Goal: Task Accomplishment & Management: Use online tool/utility

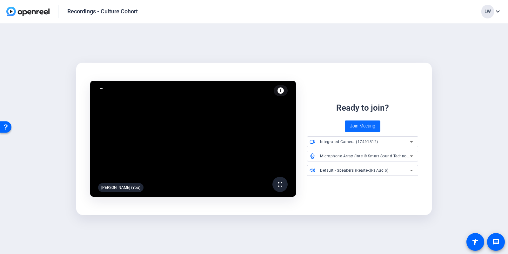
click at [368, 121] on span at bounding box center [363, 125] width 36 height 15
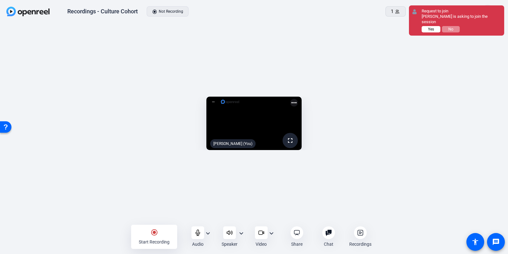
click at [427, 31] on button "Yes" at bounding box center [431, 29] width 19 height 6
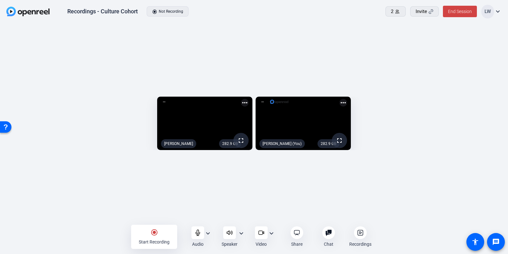
click at [248, 40] on div "282.9 GB fullscreen Gnanesh Hejamady more_horiz 282.9 GB fullscreen Lucy Warren…" at bounding box center [254, 124] width 508 height 203
click at [156, 233] on mat-icon "radio_button_checked" at bounding box center [154, 232] width 8 height 8
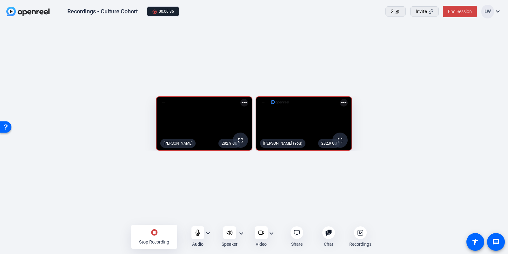
click at [473, 28] on div "282.9 GB fullscreen Gnanesh Hejamady more_horiz 282.9 GB fullscreen Lucy Warren…" at bounding box center [254, 124] width 508 height 203
click at [195, 230] on icon at bounding box center [198, 232] width 6 height 6
click at [198, 231] on icon at bounding box center [198, 232] width 6 height 6
click at [80, 229] on div "stop_circle Stop Recording Audio expand_more Speaker expand_more Video expand_m…" at bounding box center [254, 236] width 508 height 20
click at [197, 231] on icon at bounding box center [198, 232] width 4 height 6
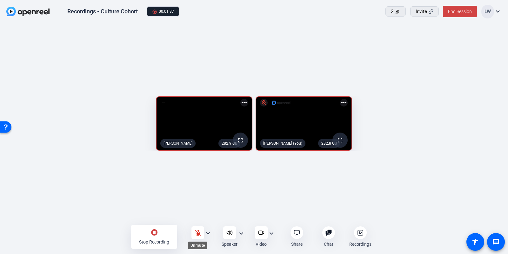
click at [197, 231] on icon at bounding box center [197, 231] width 5 height 5
click at [457, 34] on div "282.9 GB fullscreen Gnanesh Hejamady more_horiz 282.8 GB fullscreen Lucy Warren…" at bounding box center [254, 124] width 508 height 203
click at [196, 231] on icon at bounding box center [198, 232] width 6 height 6
click at [197, 232] on icon at bounding box center [198, 232] width 6 height 6
click at [160, 232] on div "stop_circle Stop Recording" at bounding box center [154, 236] width 46 height 24
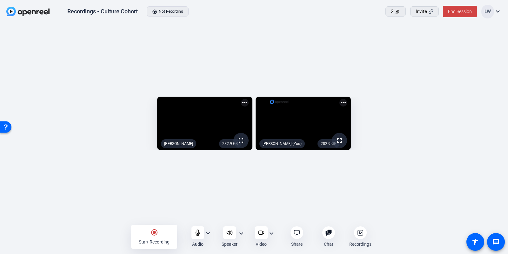
click at [359, 231] on icon at bounding box center [360, 232] width 6 height 6
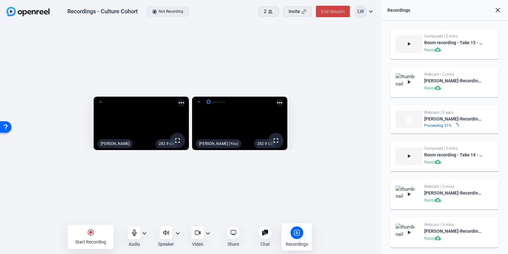
click at [450, 74] on div "Webcam | 2 mins" at bounding box center [453, 74] width 59 height 5
click at [462, 81] on div "Gnanesh Hejamady-Recordings - Culture Cohort-1755777794479-webcam" at bounding box center [453, 81] width 59 height 8
click at [415, 83] on img at bounding box center [408, 81] width 27 height 17
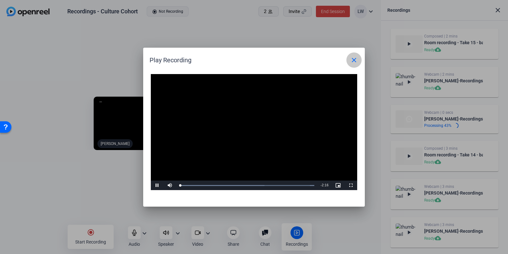
click at [351, 59] on mat-icon "close" at bounding box center [354, 60] width 8 height 8
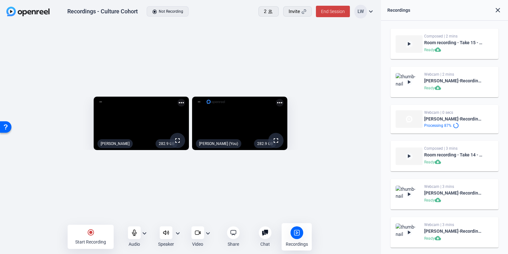
click at [334, 194] on div "282.9 GB fullscreen Gnanesh Hejamady more_horiz 282.9 GB fullscreen Lucy Warren…" at bounding box center [190, 124] width 381 height 203
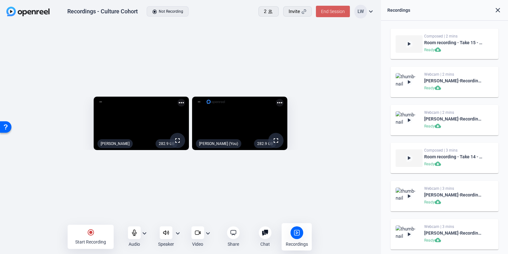
click at [339, 18] on span at bounding box center [333, 11] width 34 height 15
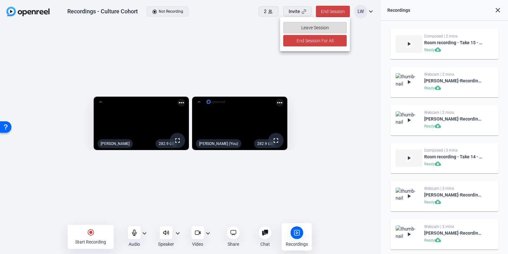
click at [330, 26] on span at bounding box center [314, 27] width 63 height 15
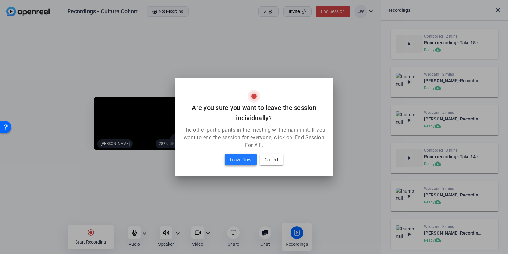
click at [239, 159] on span "Leave Now" at bounding box center [241, 160] width 22 height 8
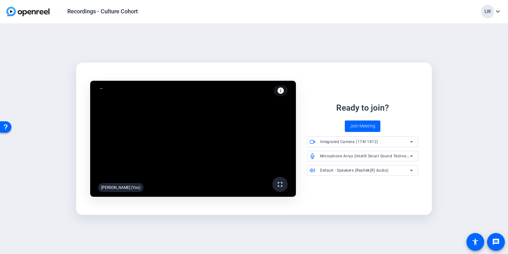
click at [487, 8] on div "LW" at bounding box center [487, 12] width 13 height 14
click at [446, 46] on div at bounding box center [254, 127] width 508 height 254
click at [287, 34] on div "fullscreen Lucy Warren (You) info Test your audio and video Ready to join? Join…" at bounding box center [254, 138] width 508 height 230
click at [368, 123] on span "Join Meeting" at bounding box center [362, 126] width 25 height 7
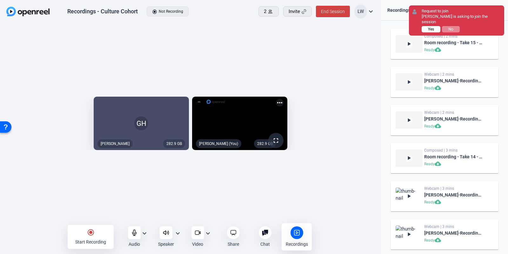
click at [429, 27] on span "Yes" at bounding box center [431, 29] width 6 height 4
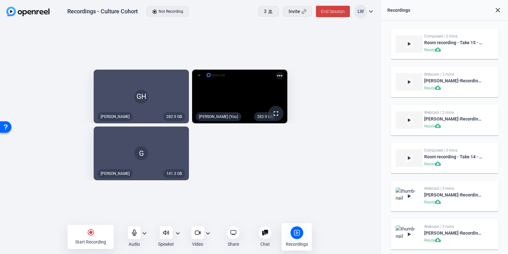
click at [281, 173] on div "282.9 GB GH Gnanesh Hejamady 282.9 GB fullscreen Lucy Warren (You) more_horiz 1…" at bounding box center [190, 124] width 368 height 117
click at [269, 5] on span at bounding box center [269, 11] width 20 height 15
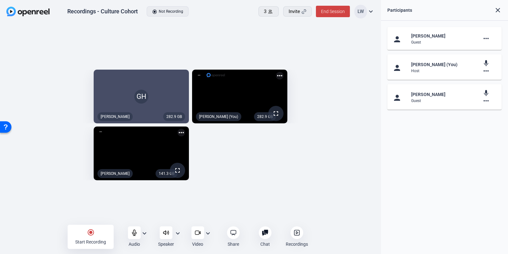
click at [486, 39] on mat-icon "more_horiz" at bounding box center [486, 39] width 8 height 8
click at [346, 138] on div at bounding box center [254, 127] width 508 height 254
click at [485, 41] on mat-icon "more_horiz" at bounding box center [486, 39] width 8 height 8
click at [458, 23] on div at bounding box center [254, 127] width 508 height 254
click at [143, 70] on div "GH" at bounding box center [141, 97] width 95 height 54
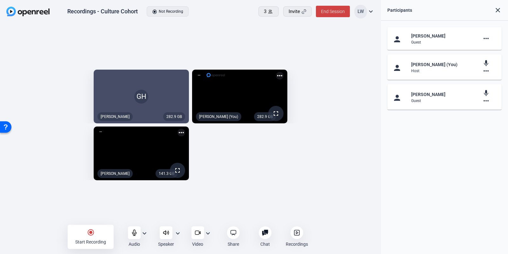
click at [205, 183] on div "282.9 GB GH Gnanesh Hejamady 282.9 GB fullscreen Lucy Warren (You) more_horiz 1…" at bounding box center [190, 124] width 368 height 117
click at [138, 97] on div "GH" at bounding box center [141, 97] width 95 height 54
click at [371, 11] on mat-icon "expand_more" at bounding box center [371, 12] width 8 height 8
click at [308, 169] on div at bounding box center [254, 127] width 508 height 254
click at [94, 70] on div "GH" at bounding box center [141, 97] width 95 height 54
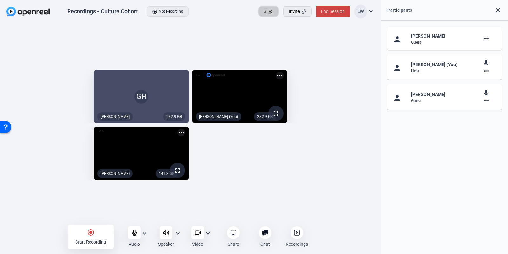
click at [271, 7] on span at bounding box center [269, 11] width 20 height 15
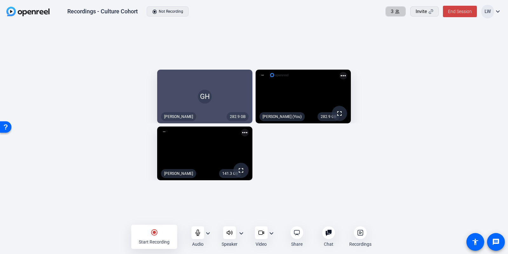
click at [399, 15] on span at bounding box center [396, 11] width 20 height 15
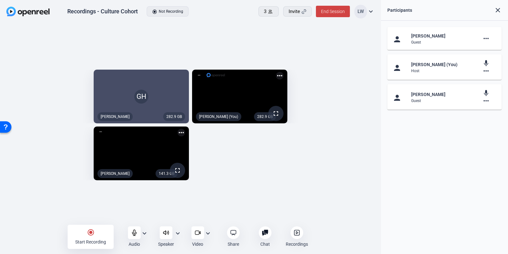
click at [486, 39] on mat-icon "more_horiz" at bounding box center [486, 39] width 8 height 8
click at [485, 38] on div at bounding box center [254, 127] width 508 height 254
click at [315, 161] on div "282.9 GB GH Gnanesh Hejamady 282.9 GB fullscreen Lucy Warren (You) more_horiz 1…" at bounding box center [190, 124] width 368 height 117
click at [271, 158] on div "282.9 GB GH Gnanesh Hejamady 282.9 GB fullscreen Lucy Warren (You) more_horiz 1…" at bounding box center [190, 124] width 368 height 117
click at [281, 159] on div "282.9 GB GH Gnanesh Hejamady 282.9 GB fullscreen Lucy Warren (You) more_horiz 1…" at bounding box center [190, 124] width 368 height 117
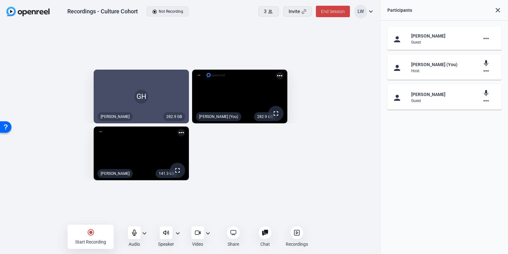
click at [83, 237] on div "radio_button_checked Start Recording" at bounding box center [91, 236] width 46 height 24
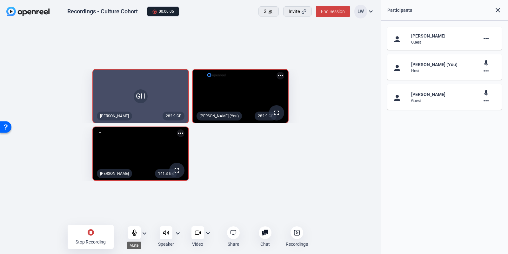
click at [133, 234] on icon at bounding box center [134, 232] width 6 height 6
click at [96, 234] on div "stop_circle Stop Recording" at bounding box center [91, 236] width 46 height 24
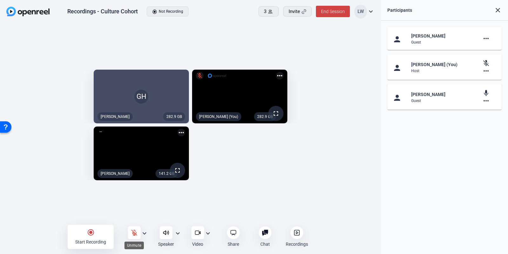
click at [135, 232] on icon at bounding box center [134, 232] width 6 height 6
click at [99, 232] on div "radio_button_checked Start Recording" at bounding box center [91, 236] width 46 height 24
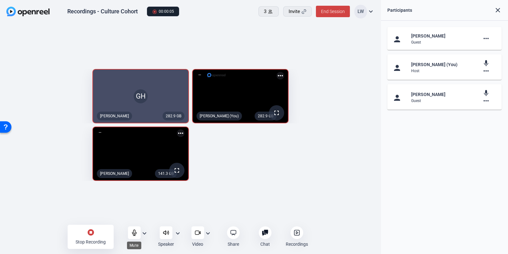
click at [133, 236] on div at bounding box center [134, 232] width 13 height 13
click at [134, 236] on div at bounding box center [134, 232] width 13 height 13
click at [94, 231] on mat-icon "stop_circle" at bounding box center [91, 232] width 8 height 8
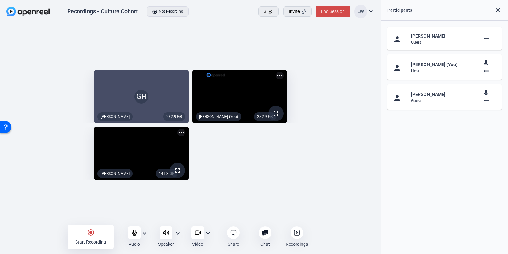
click at [335, 14] on span at bounding box center [333, 11] width 34 height 15
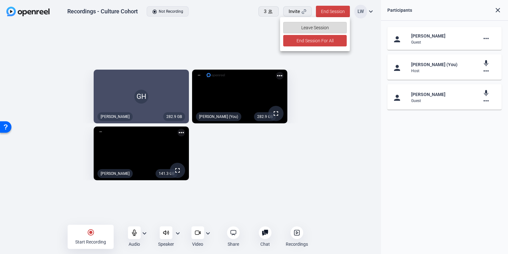
click at [331, 28] on span at bounding box center [314, 27] width 63 height 15
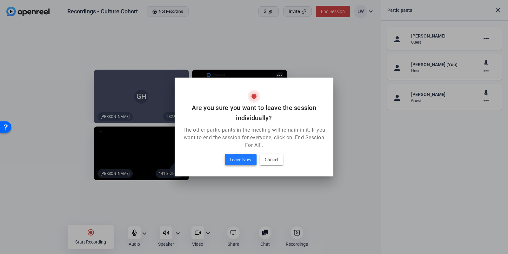
click at [240, 159] on span "Leave Now" at bounding box center [241, 160] width 22 height 8
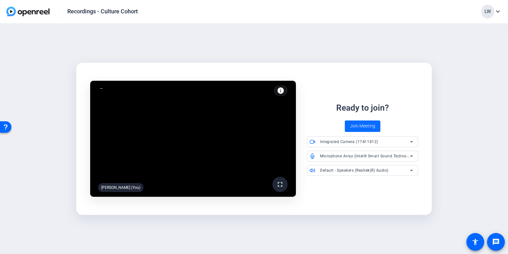
click at [368, 120] on span at bounding box center [363, 125] width 36 height 15
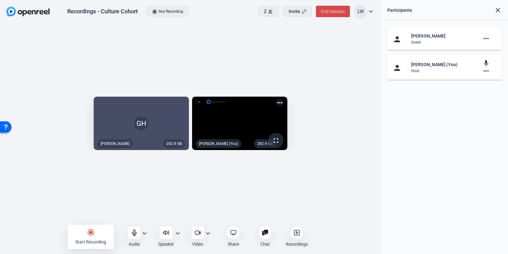
click at [324, 10] on span "End Session" at bounding box center [333, 11] width 24 height 5
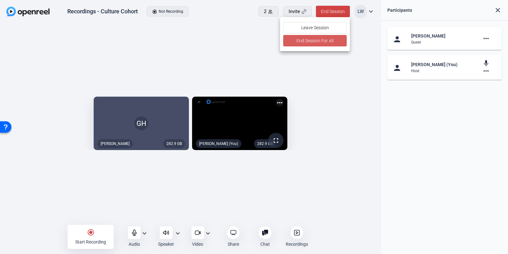
click at [323, 39] on span "End Session For All" at bounding box center [314, 41] width 37 height 8
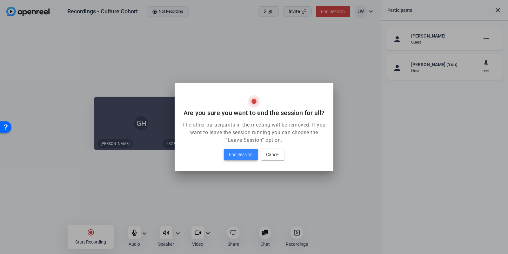
click at [249, 153] on span "End Session" at bounding box center [241, 154] width 24 height 8
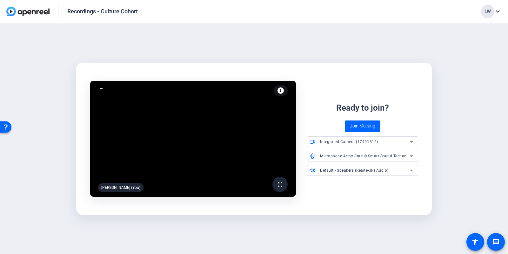
click at [369, 124] on span "Join Meeting" at bounding box center [362, 126] width 25 height 7
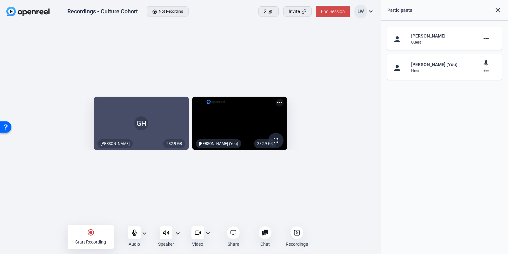
click at [327, 12] on span "End Session" at bounding box center [333, 11] width 24 height 5
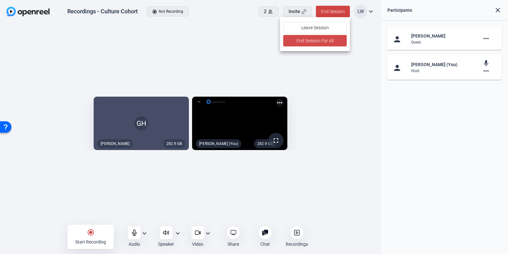
click at [321, 43] on span "End Session For All" at bounding box center [314, 41] width 37 height 8
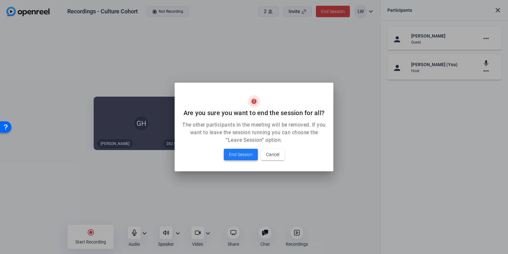
click at [235, 156] on span "End Session" at bounding box center [241, 154] width 24 height 8
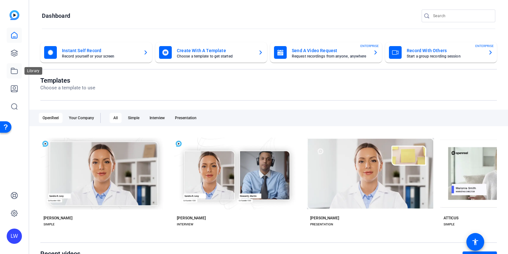
click at [10, 69] on link at bounding box center [14, 70] width 15 height 15
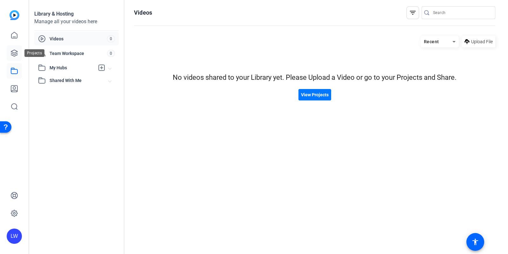
click at [13, 50] on icon at bounding box center [14, 53] width 8 height 8
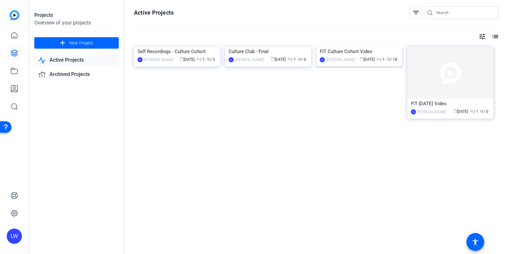
click at [354, 47] on img at bounding box center [359, 47] width 86 height 0
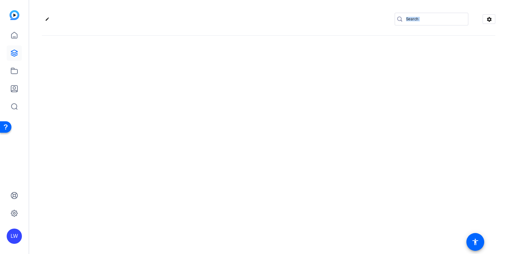
click at [354, 78] on div "edit settings" at bounding box center [268, 127] width 479 height 254
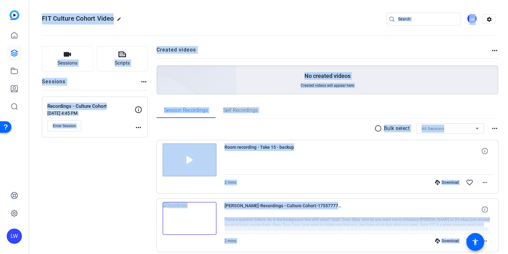
click at [278, 39] on openreel-divider-bar at bounding box center [268, 33] width 453 height 19
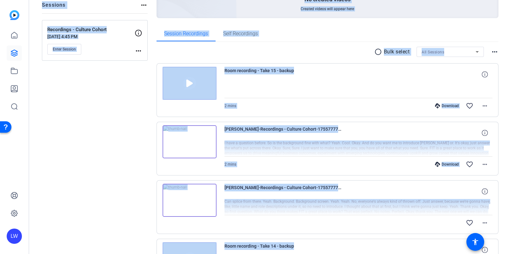
click at [273, 68] on span "Room recording - Take 15 - backup" at bounding box center [282, 74] width 117 height 15
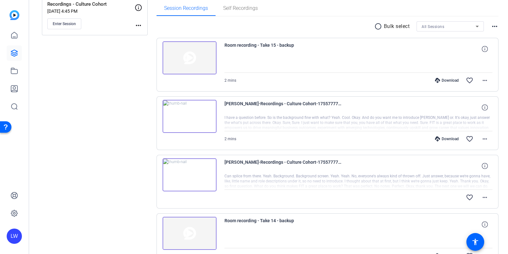
scroll to position [121, 0]
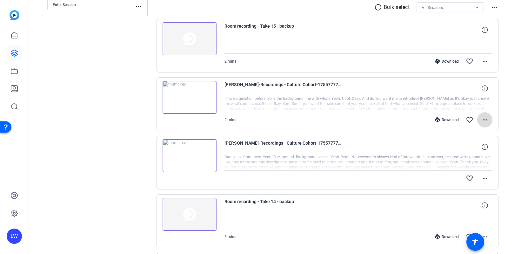
click at [484, 122] on mat-icon "more_horiz" at bounding box center [485, 120] width 8 height 8
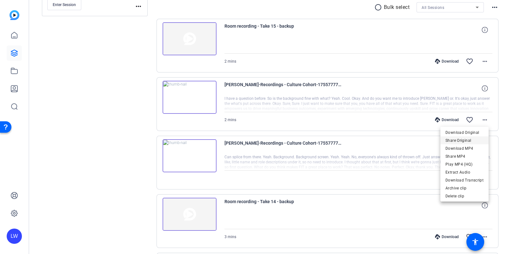
click at [461, 137] on span "Share Original" at bounding box center [464, 140] width 38 height 8
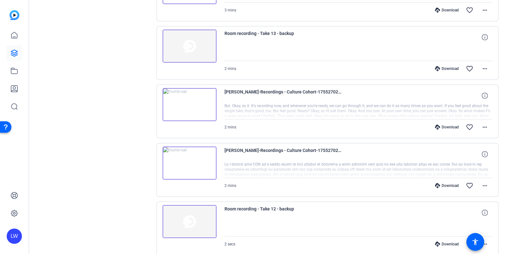
scroll to position [503, 0]
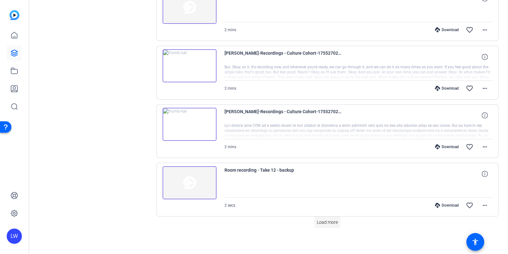
click at [324, 219] on span "Load more" at bounding box center [327, 222] width 21 height 7
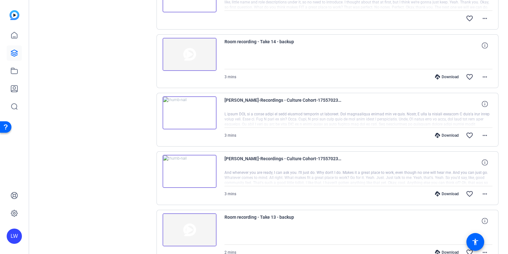
scroll to position [281, 0]
click at [272, 121] on div at bounding box center [358, 119] width 268 height 16
click at [456, 111] on div at bounding box center [358, 119] width 268 height 16
click at [485, 133] on span at bounding box center [484, 134] width 15 height 15
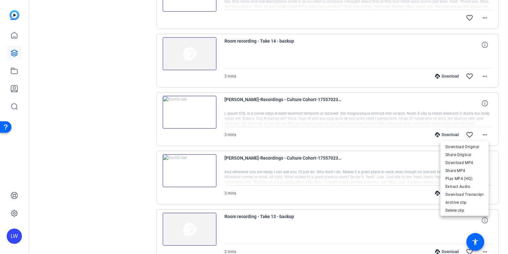
click at [308, 124] on div at bounding box center [254, 127] width 508 height 254
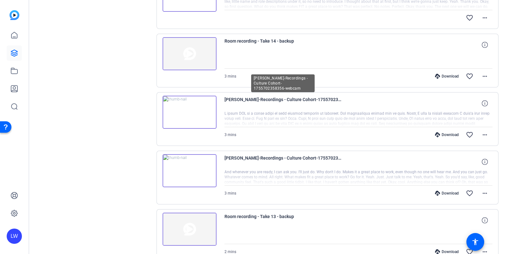
click at [285, 97] on span "Anjali Sawh-Recordings - Culture Cohort-1755702358356-webcam" at bounding box center [282, 103] width 117 height 15
click at [257, 129] on div "3 mins Download favorite_border more_horiz" at bounding box center [358, 134] width 268 height 15
click at [254, 124] on div at bounding box center [358, 119] width 268 height 16
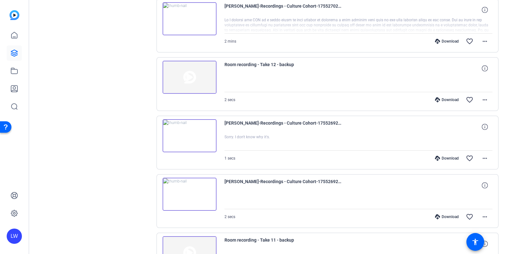
scroll to position [609, 0]
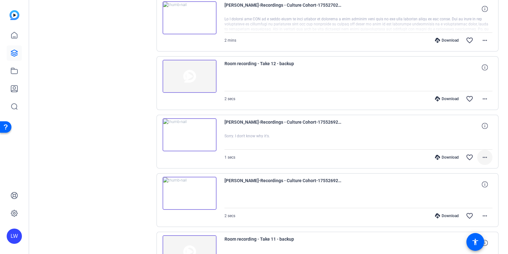
click at [482, 157] on mat-icon "more_horiz" at bounding box center [485, 157] width 8 height 8
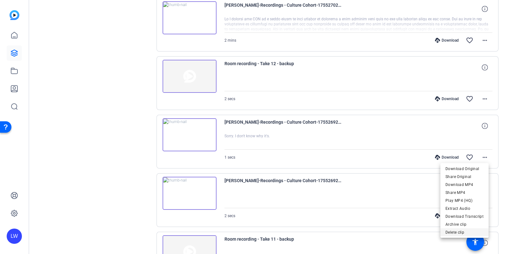
click at [465, 233] on span "Delete clip" at bounding box center [464, 232] width 38 height 8
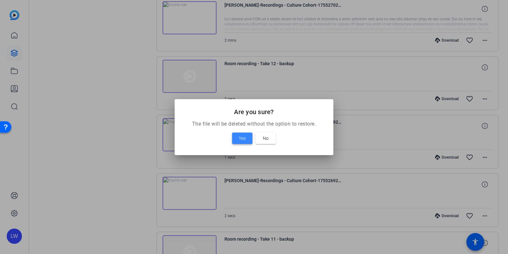
click at [244, 140] on span "Yes" at bounding box center [242, 138] width 7 height 8
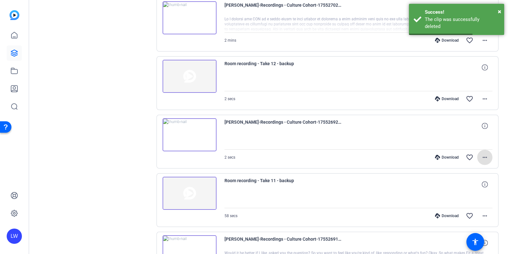
click at [481, 156] on mat-icon "more_horiz" at bounding box center [485, 157] width 8 height 8
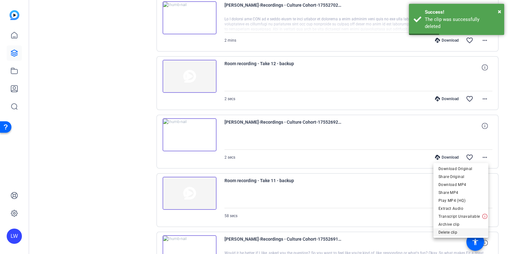
click at [453, 228] on button "Delete clip" at bounding box center [460, 232] width 55 height 8
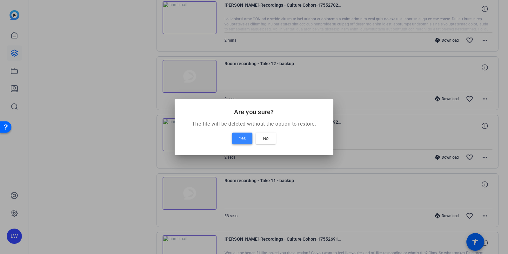
click at [241, 131] on span at bounding box center [242, 137] width 20 height 15
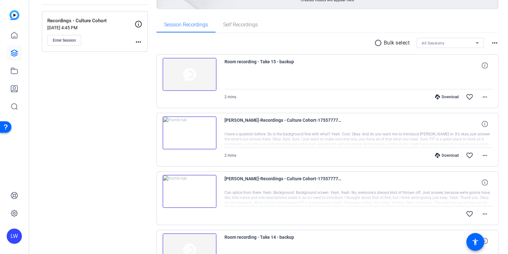
scroll to position [0, 0]
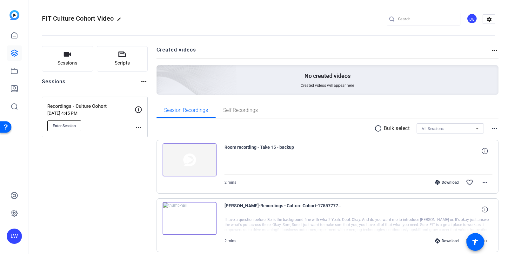
click at [73, 123] on span "Enter Session" at bounding box center [64, 125] width 23 height 5
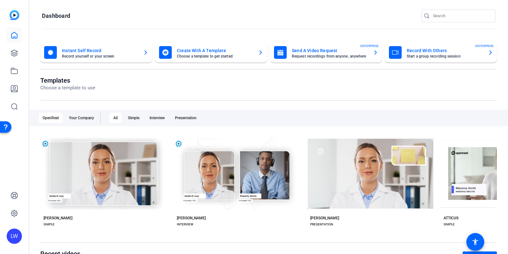
scroll to position [46, 0]
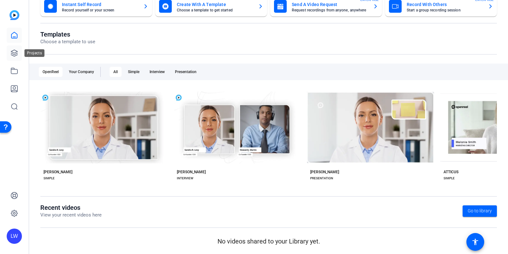
click at [11, 59] on link at bounding box center [14, 52] width 15 height 15
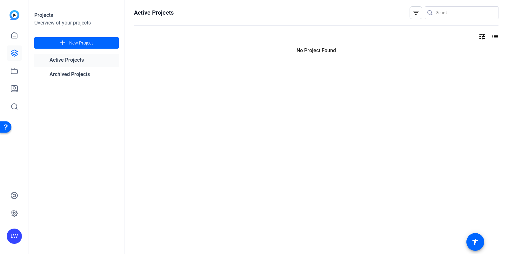
scroll to position [0, 0]
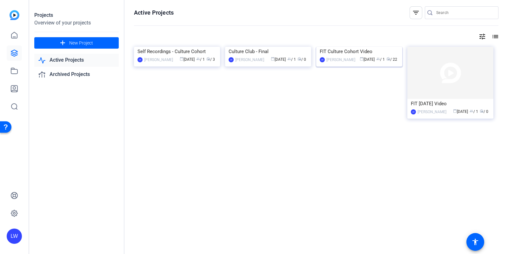
click at [359, 47] on img at bounding box center [359, 47] width 86 height 0
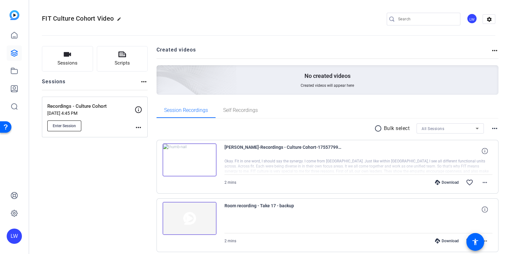
click at [72, 128] on button "Enter Session" at bounding box center [64, 125] width 34 height 11
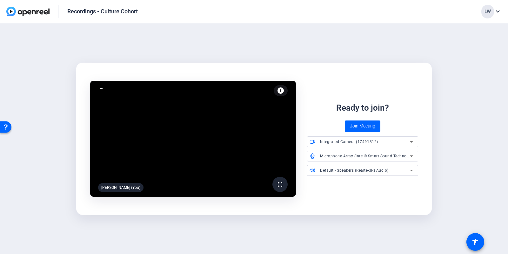
click at [370, 125] on span "Join Meeting" at bounding box center [362, 126] width 25 height 7
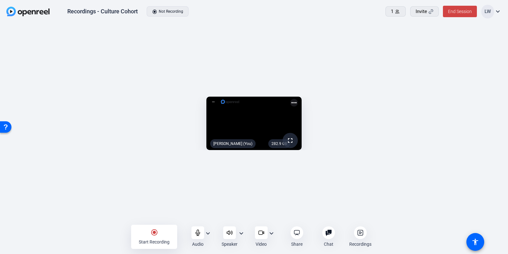
click at [461, 137] on openreel-capture-lite-video-stream "282.9 GB fullscreen [PERSON_NAME] (You) more_horiz" at bounding box center [254, 123] width 489 height 54
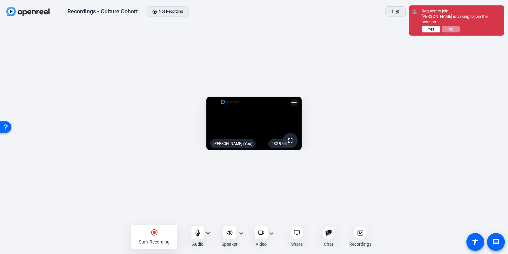
click at [432, 27] on span "Yes" at bounding box center [431, 29] width 6 height 4
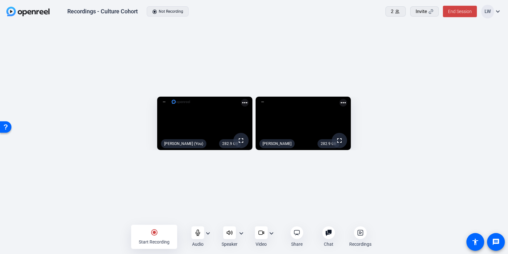
click at [161, 230] on div "radio_button_checked Start Recording" at bounding box center [154, 236] width 46 height 24
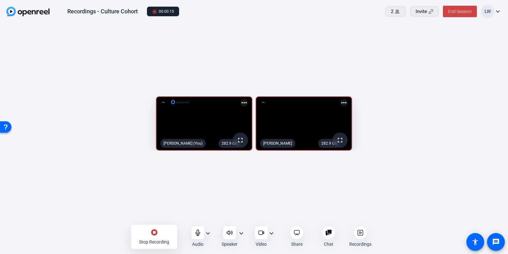
click at [78, 242] on div "stop_circle Stop Recording Audio expand_more Speaker expand_more Video expand_m…" at bounding box center [254, 236] width 508 height 20
click at [200, 234] on icon at bounding box center [198, 232] width 6 height 6
click at [198, 232] on icon at bounding box center [198, 232] width 6 height 6
click at [195, 234] on icon at bounding box center [198, 232] width 6 height 6
click at [196, 229] on icon at bounding box center [198, 232] width 6 height 6
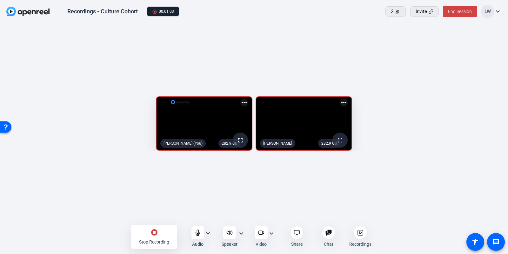
click at [87, 201] on div "282.9 GB fullscreen [PERSON_NAME] (You) more_horiz 282.9 GB fullscreen [PERSON_…" at bounding box center [254, 124] width 508 height 203
click at [199, 234] on icon at bounding box center [198, 232] width 4 height 6
click at [192, 232] on div at bounding box center [197, 232] width 13 height 13
click at [159, 234] on div "stop_circle Stop Recording" at bounding box center [154, 236] width 46 height 24
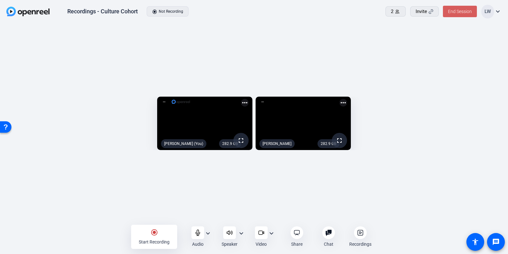
click at [455, 13] on span "End Session" at bounding box center [460, 11] width 24 height 5
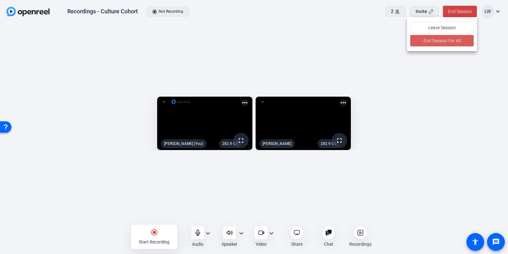
click at [448, 42] on span "End Session For All" at bounding box center [441, 41] width 37 height 8
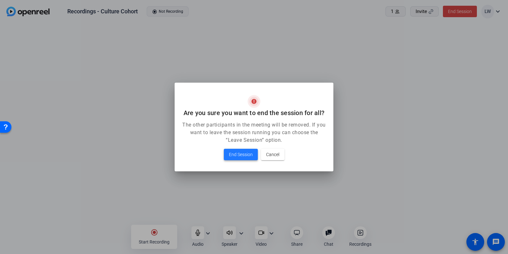
click at [234, 155] on span "End Session" at bounding box center [241, 154] width 24 height 8
